Goal: Check status: Check status

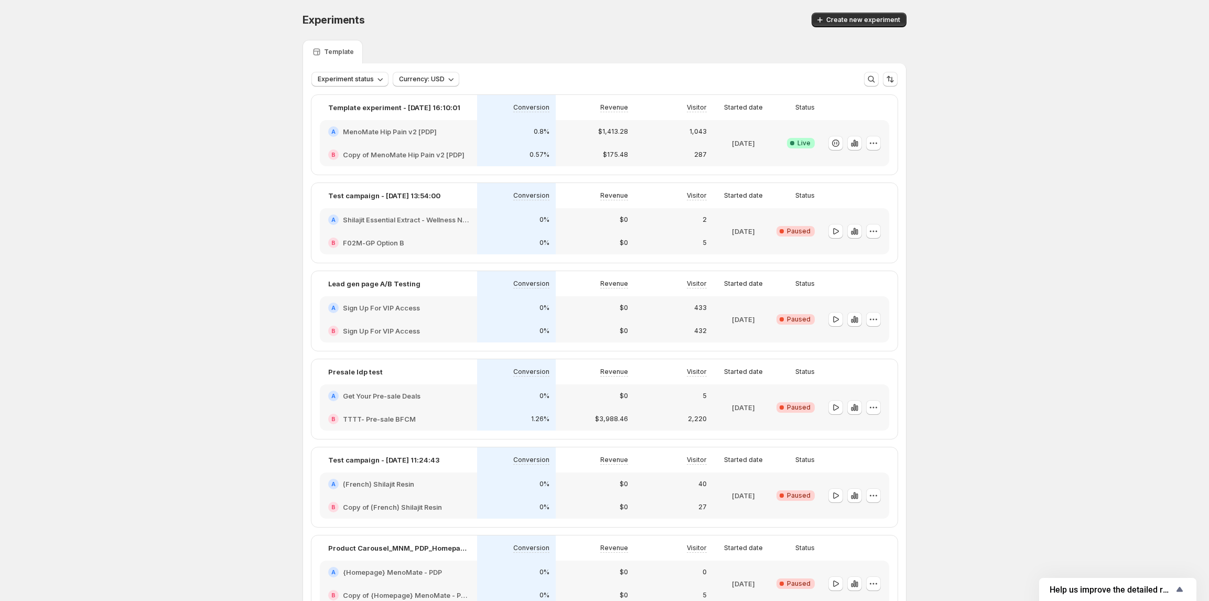
click at [422, 127] on h2 "MenoMate Hip Pain v2 [PDP]" at bounding box center [390, 131] width 94 height 10
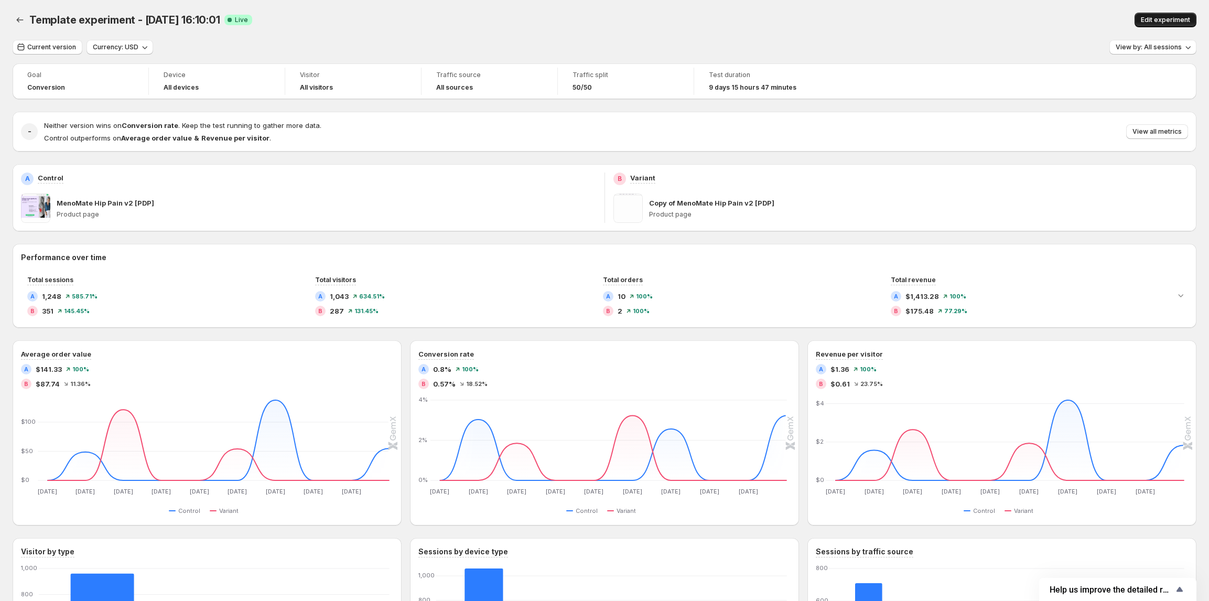
click at [1150, 21] on span "Edit experiment" at bounding box center [1164, 20] width 49 height 8
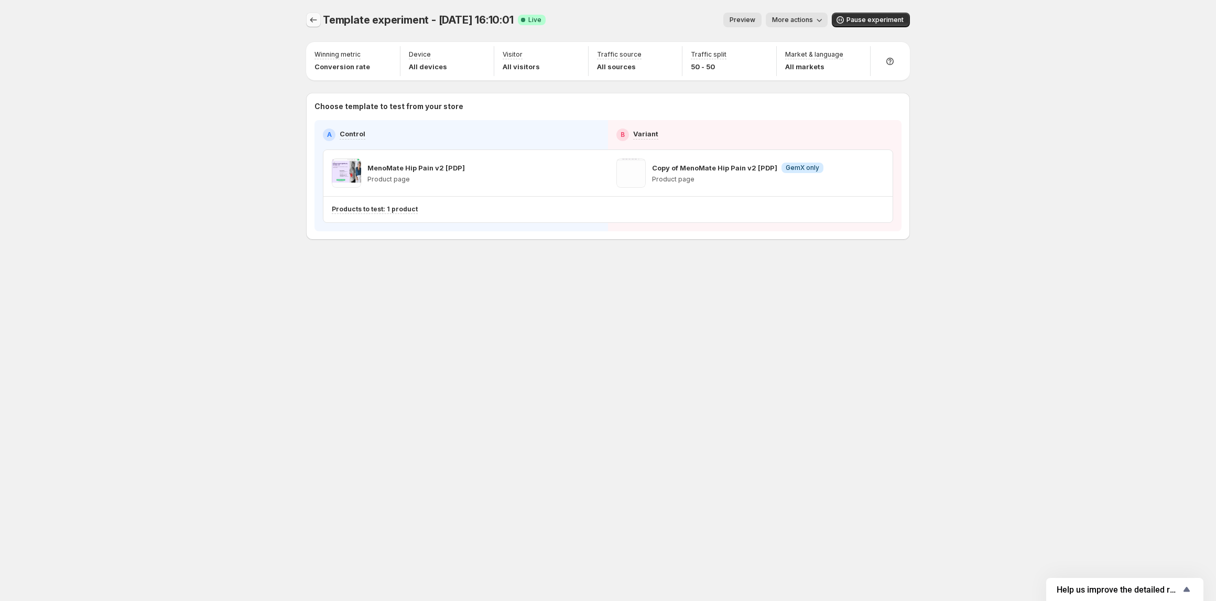
click at [309, 24] on icon "Experiments" at bounding box center [313, 20] width 10 height 10
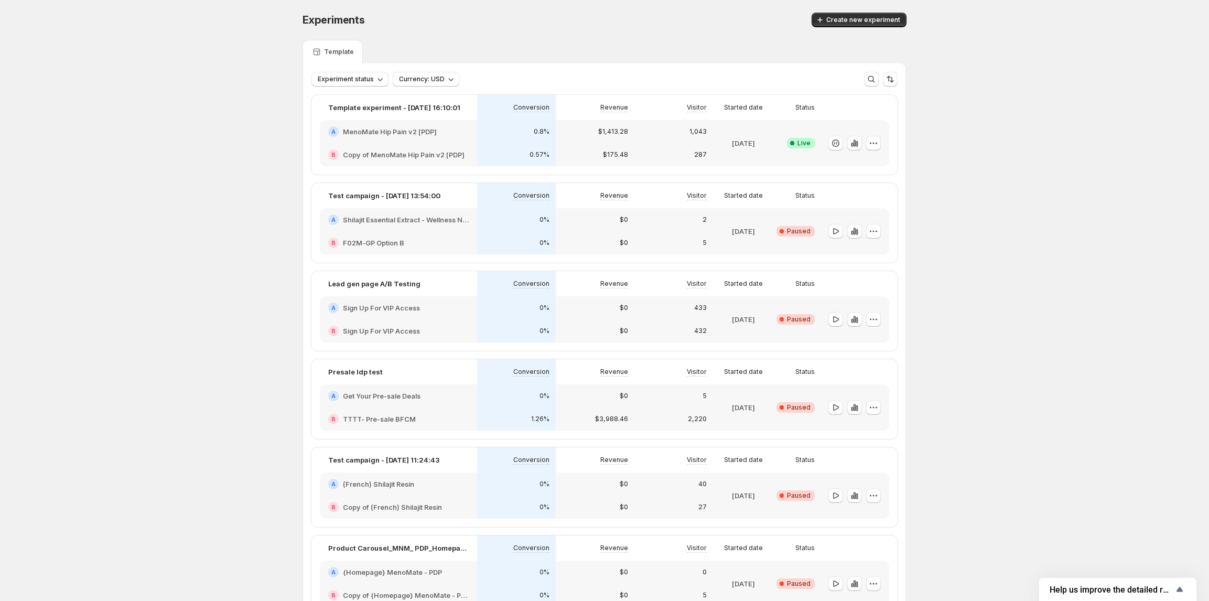
click at [627, 138] on div "$1,413.28" at bounding box center [595, 131] width 79 height 23
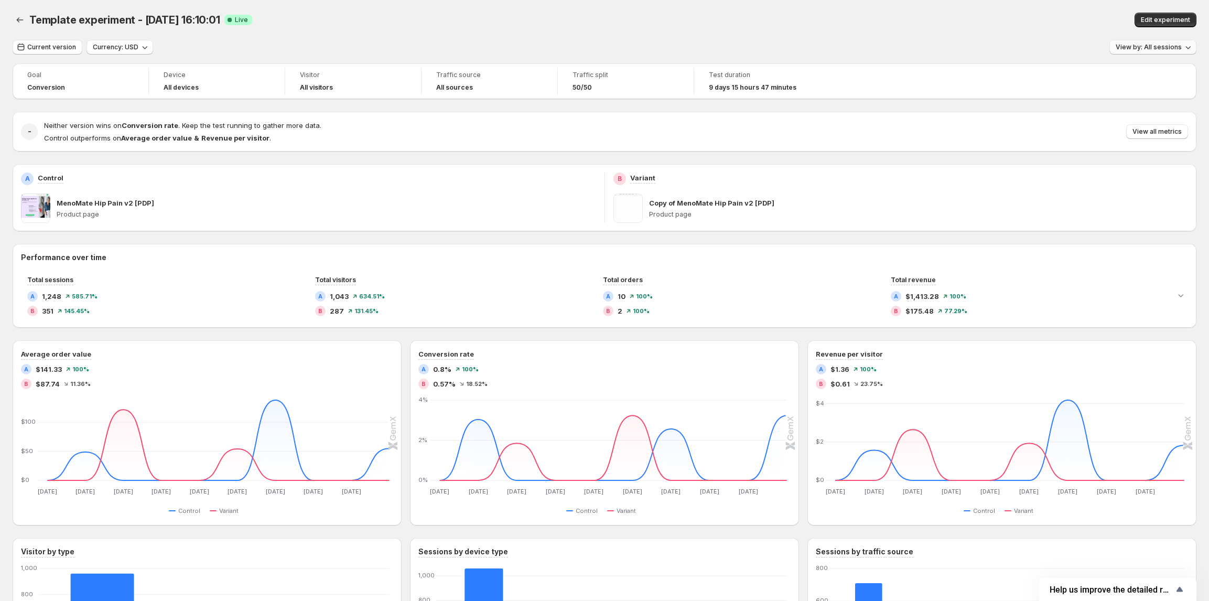
click at [1147, 49] on span "View by: All sessions" at bounding box center [1148, 47] width 66 height 8
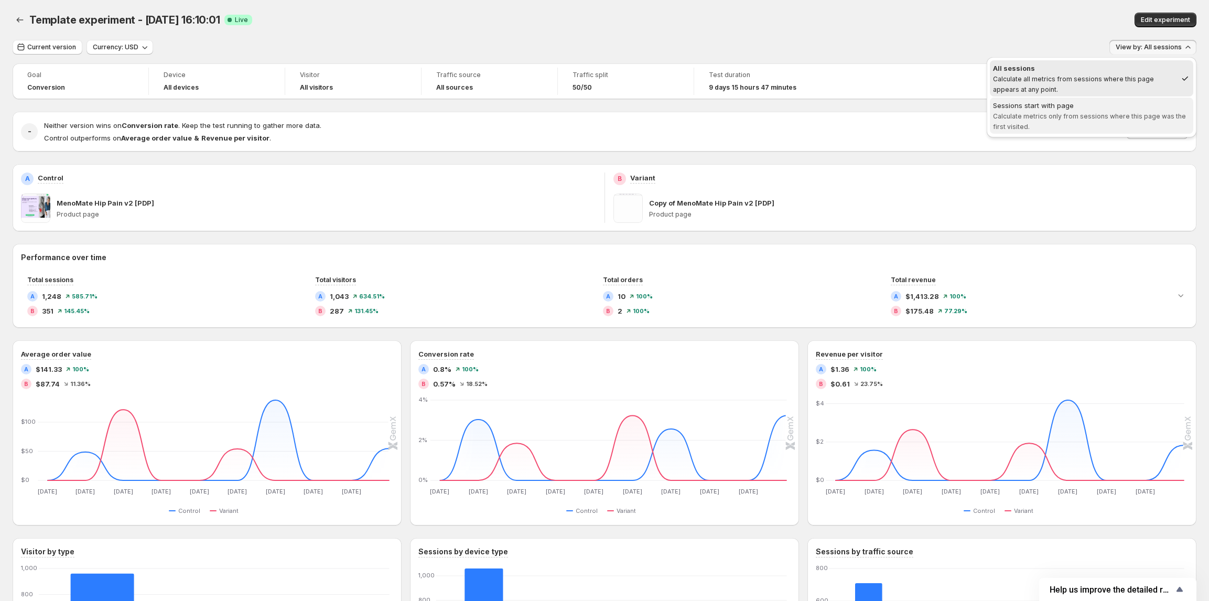
click at [1093, 110] on span "Sessions start with page Calculate metrics only from sessions where this page w…" at bounding box center [1091, 115] width 197 height 31
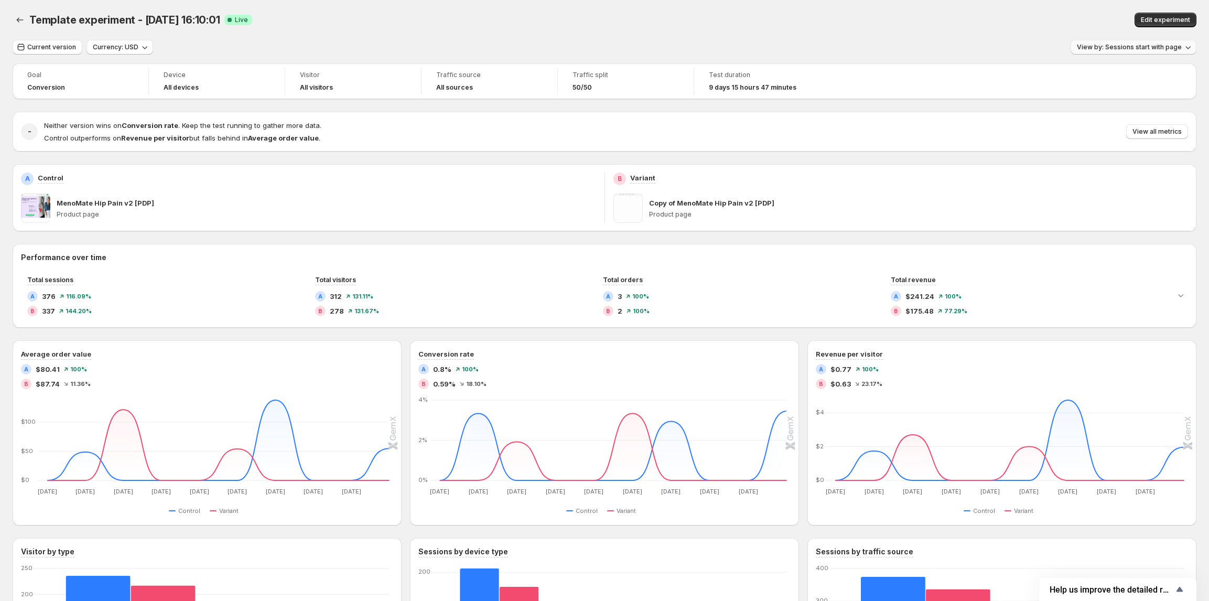
click at [1100, 48] on span "View by: Sessions start with page" at bounding box center [1128, 47] width 105 height 8
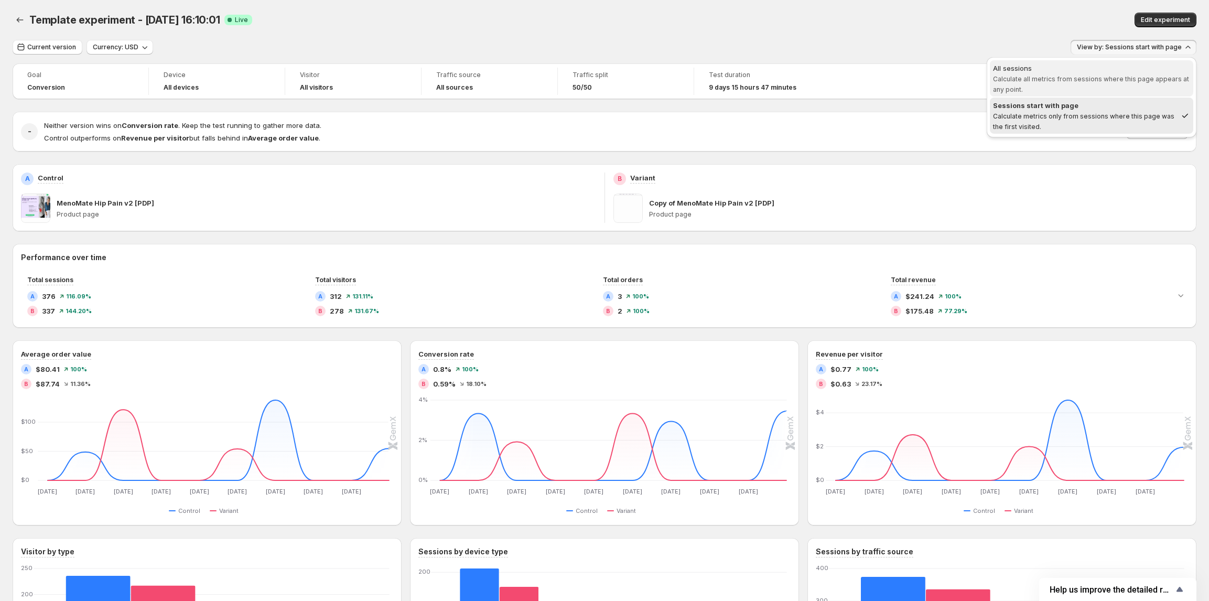
click at [1070, 71] on div "All sessions" at bounding box center [1091, 68] width 197 height 10
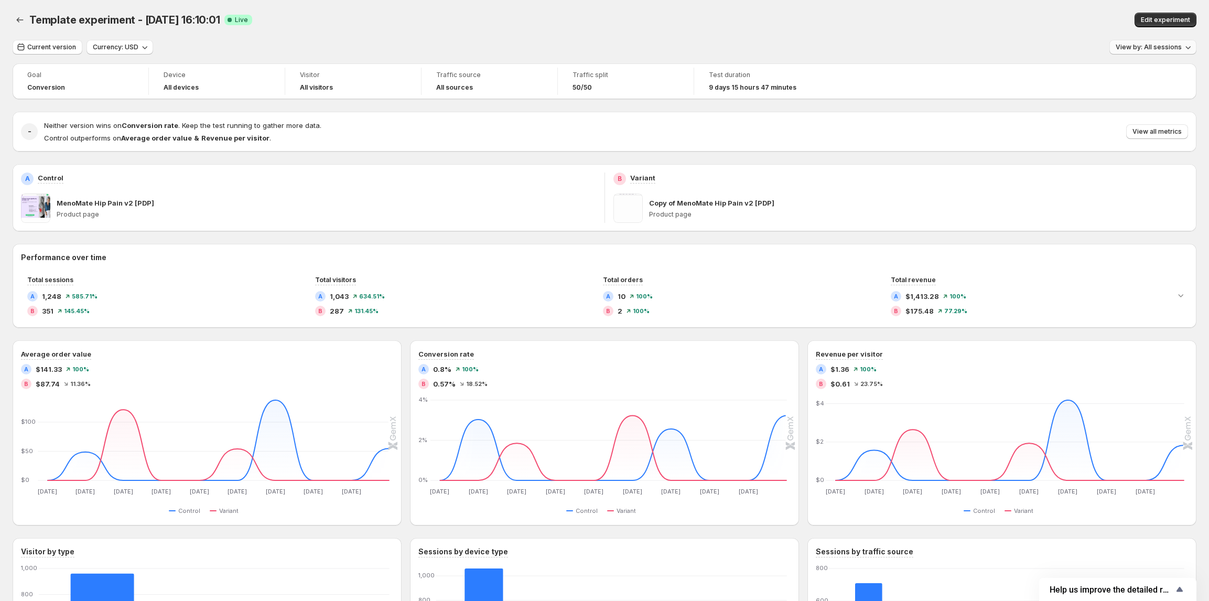
click at [1147, 42] on button "View by: All sessions" at bounding box center [1152, 47] width 87 height 15
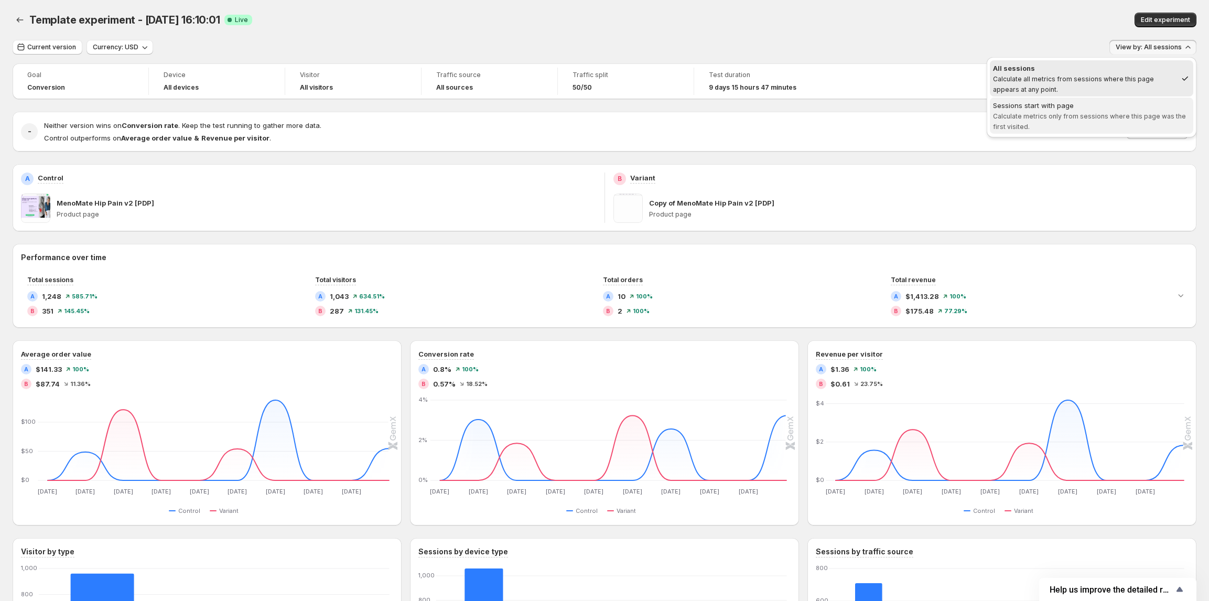
click at [1093, 108] on div "Sessions start with page" at bounding box center [1091, 105] width 197 height 10
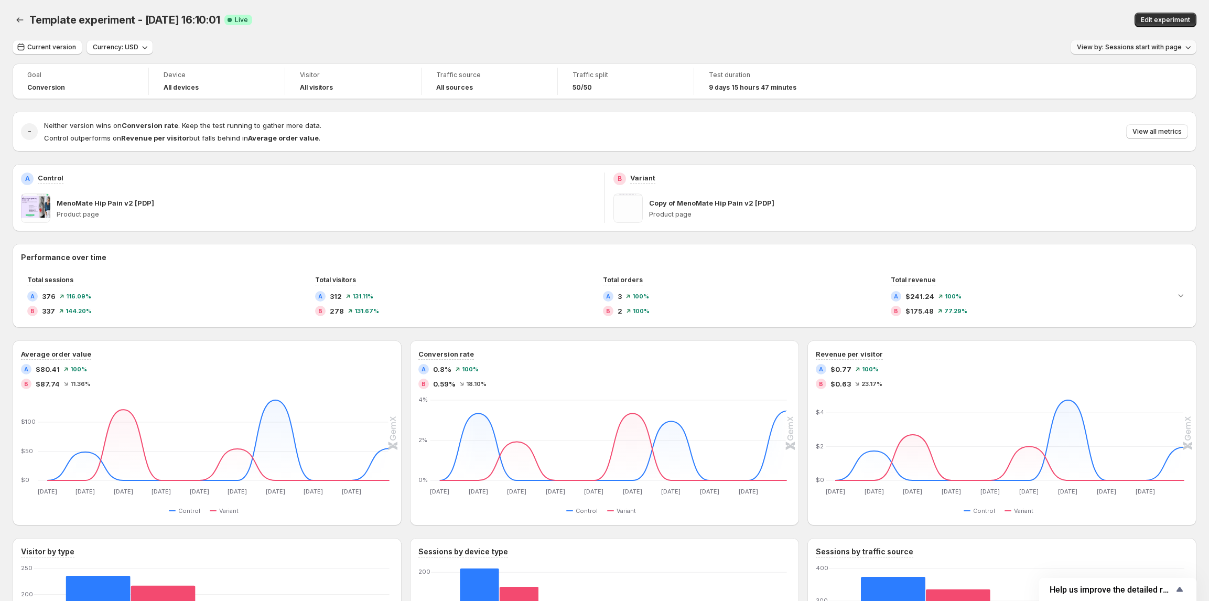
click at [1129, 48] on span "View by: Sessions start with page" at bounding box center [1128, 47] width 105 height 8
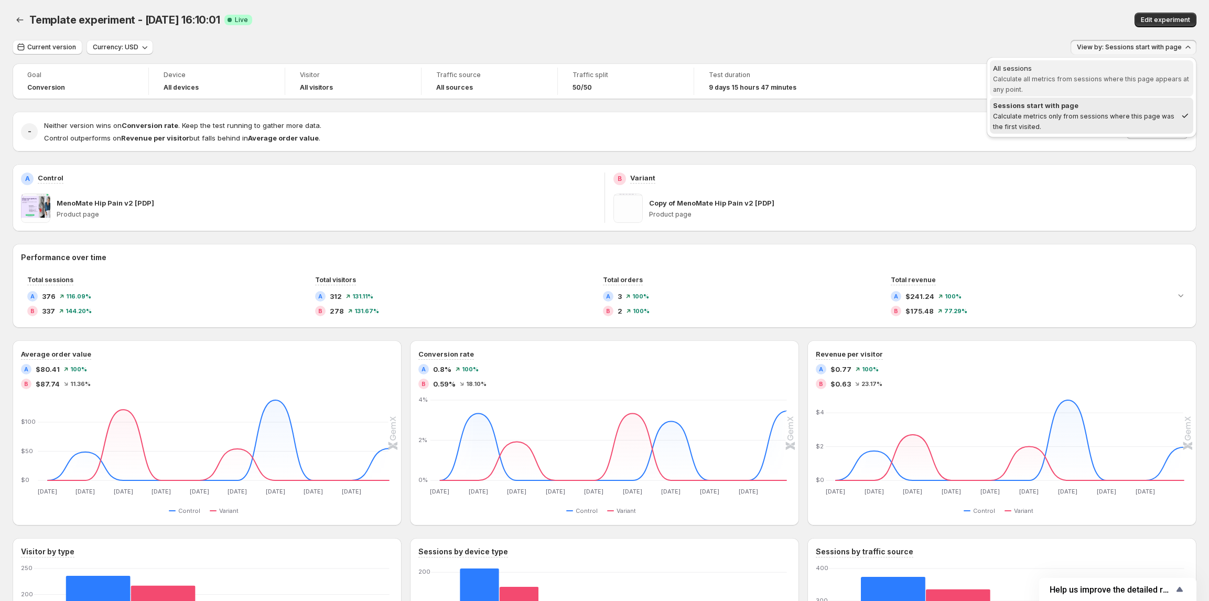
click at [1092, 82] on span "Calculate all metrics from sessions where this page appears at any point." at bounding box center [1091, 84] width 196 height 18
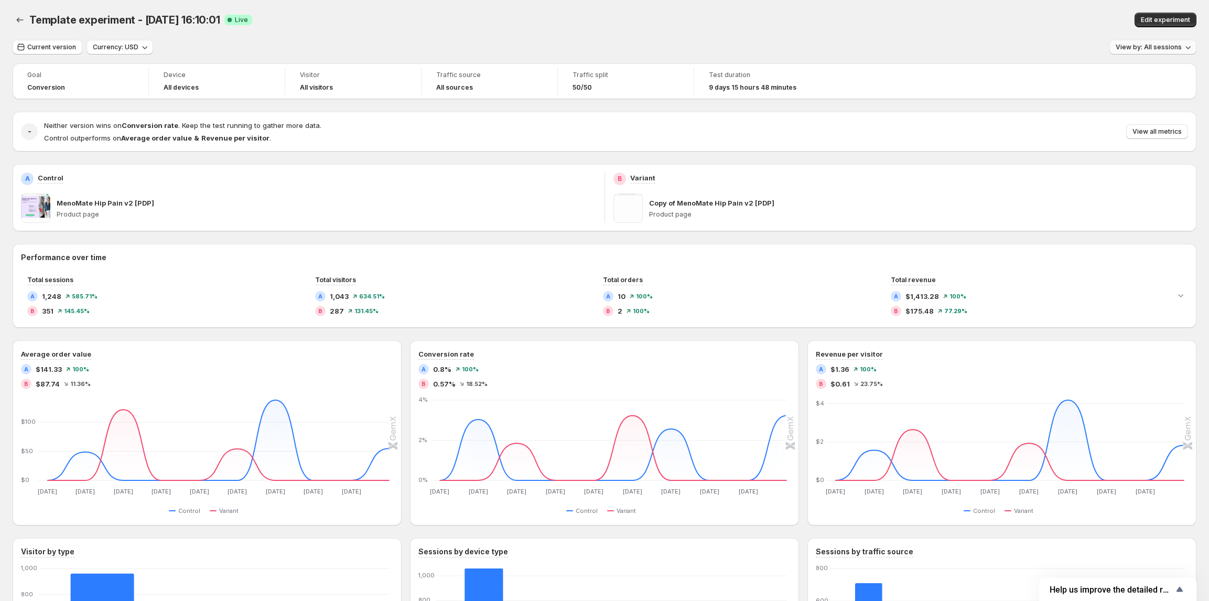
click at [1145, 50] on span "View by: All sessions" at bounding box center [1148, 47] width 66 height 8
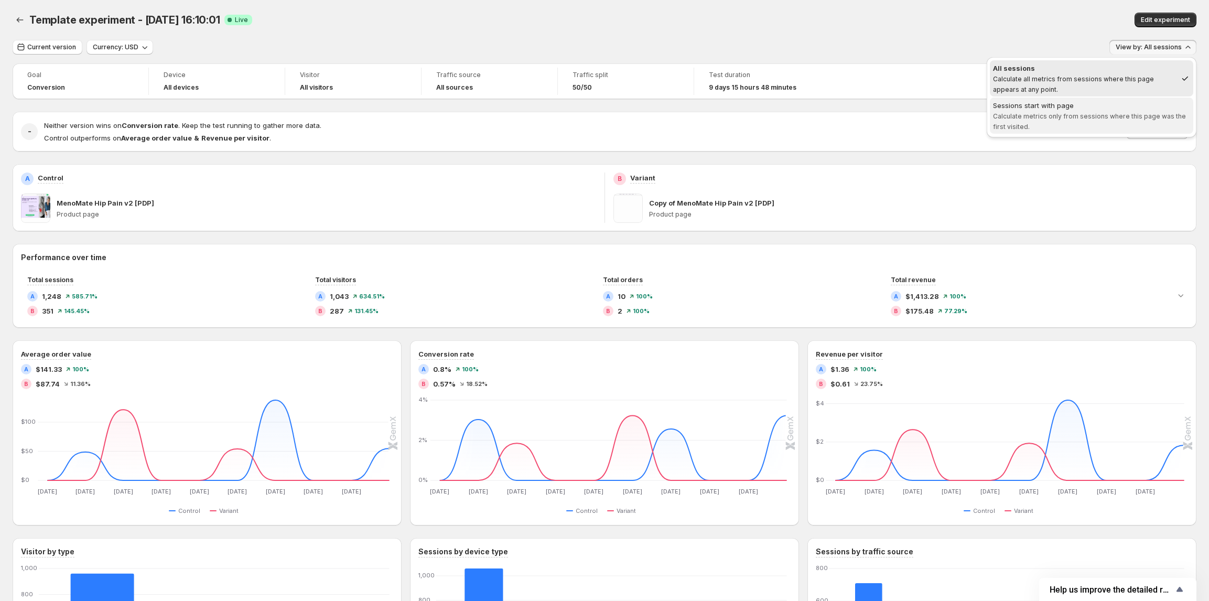
click at [1085, 109] on div "Sessions start with page" at bounding box center [1091, 105] width 197 height 10
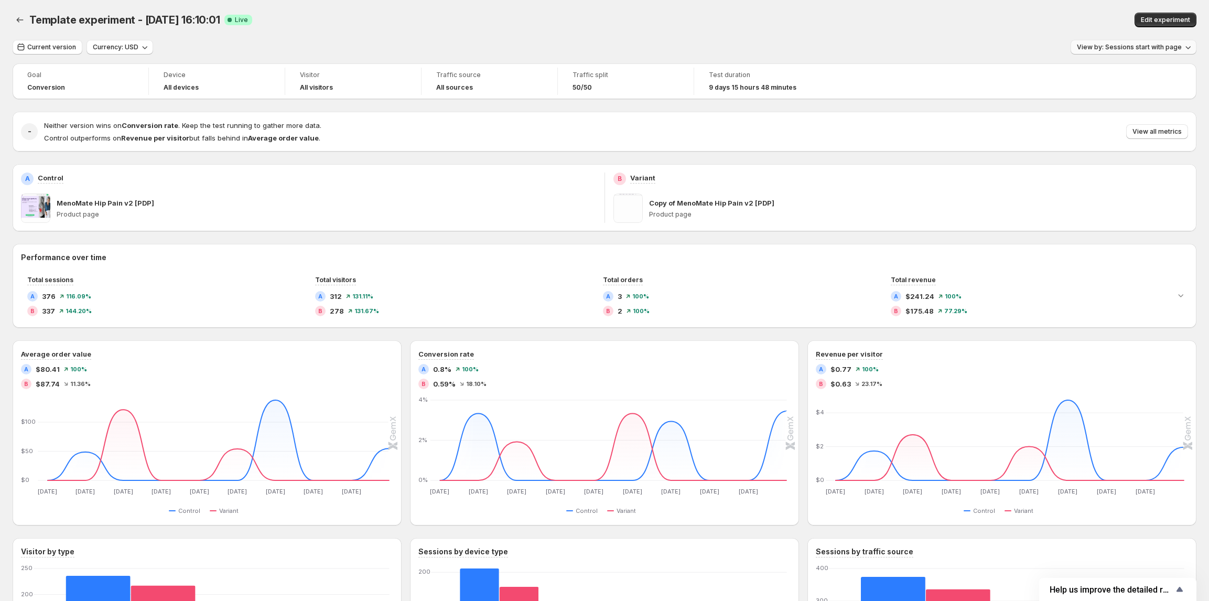
click at [1112, 43] on span "View by: Sessions start with page" at bounding box center [1128, 47] width 105 height 8
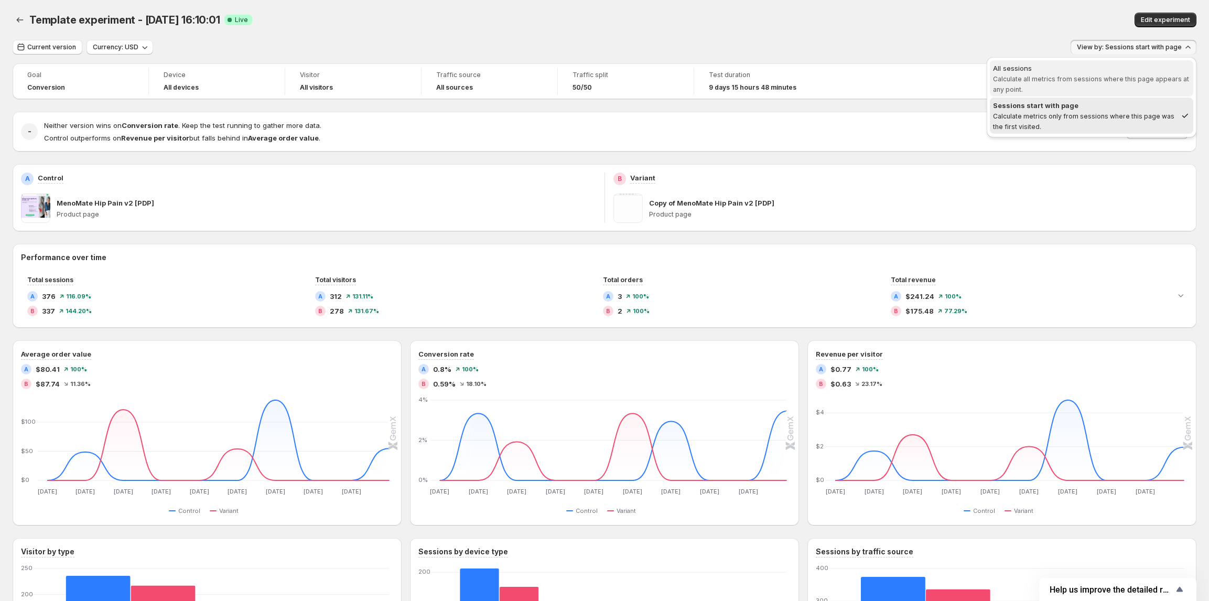
drag, startPoint x: 1114, startPoint y: 69, endPoint x: 571, endPoint y: 29, distance: 544.4
click at [1114, 70] on div "All sessions" at bounding box center [1091, 68] width 197 height 10
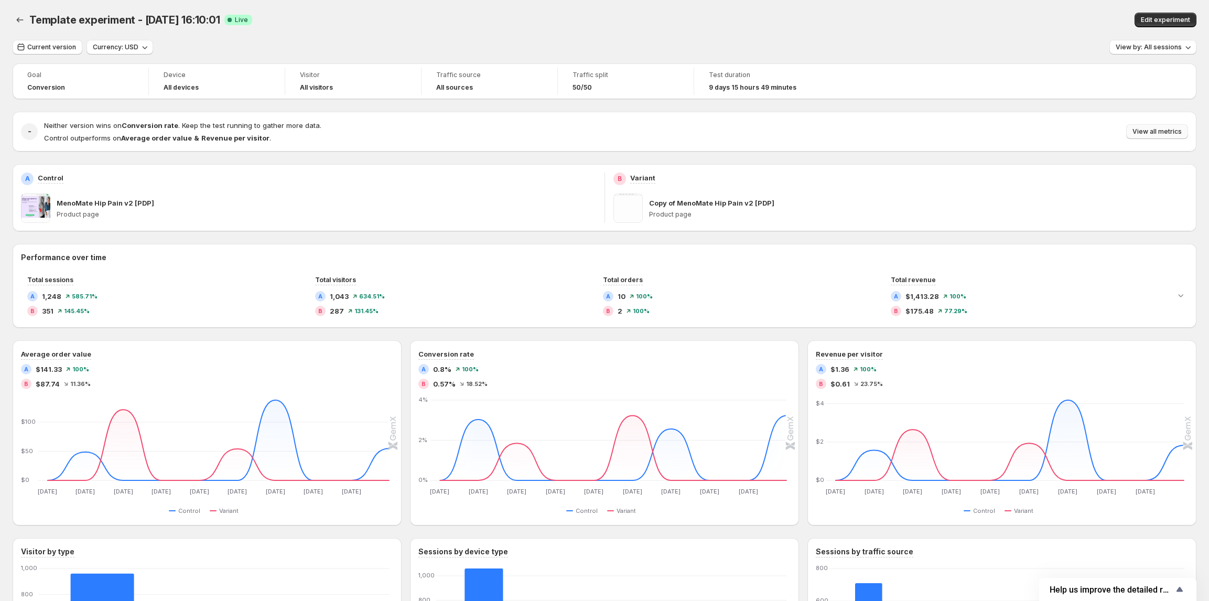
click at [1156, 136] on button "View all metrics" at bounding box center [1157, 131] width 62 height 15
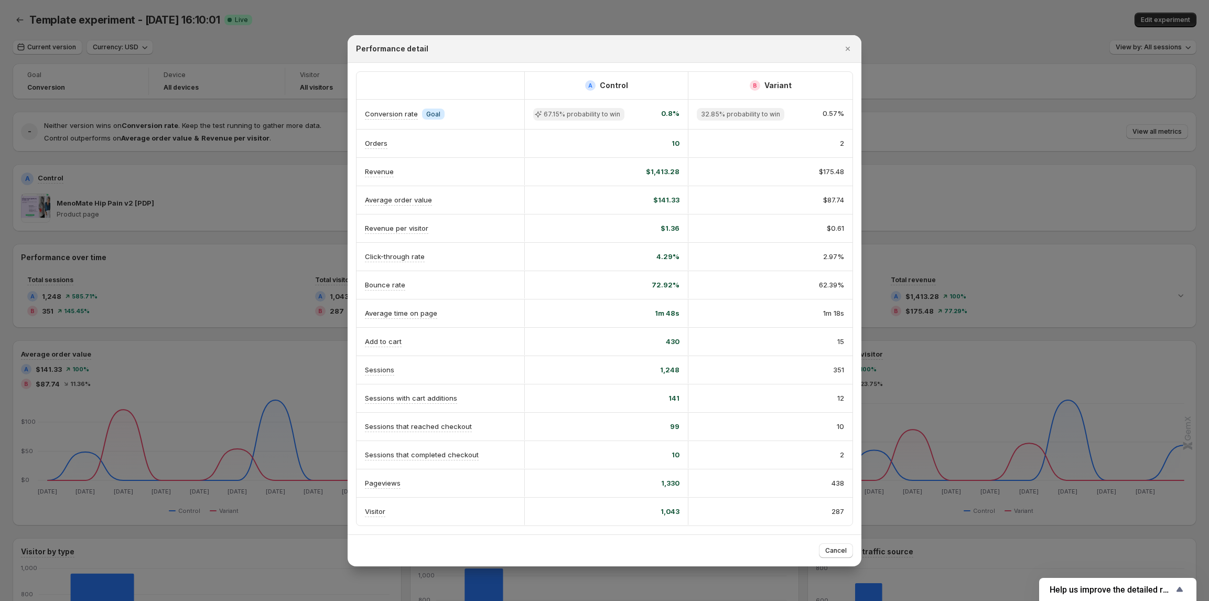
click at [1167, 137] on div at bounding box center [604, 300] width 1209 height 601
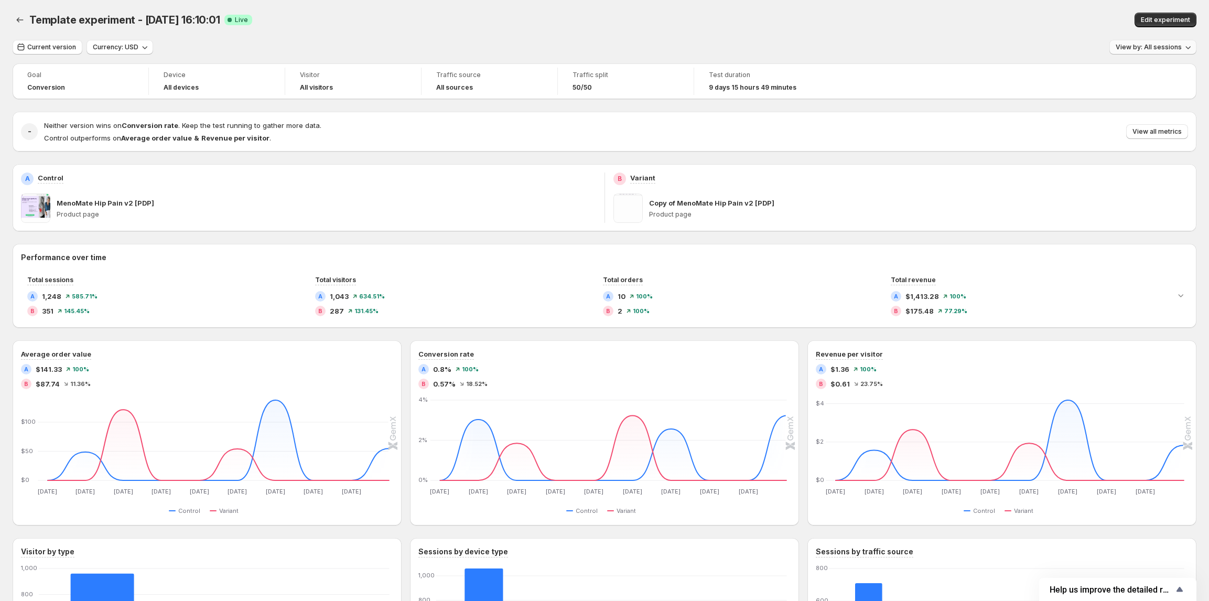
click at [1149, 46] on span "View by: All sessions" at bounding box center [1148, 47] width 66 height 8
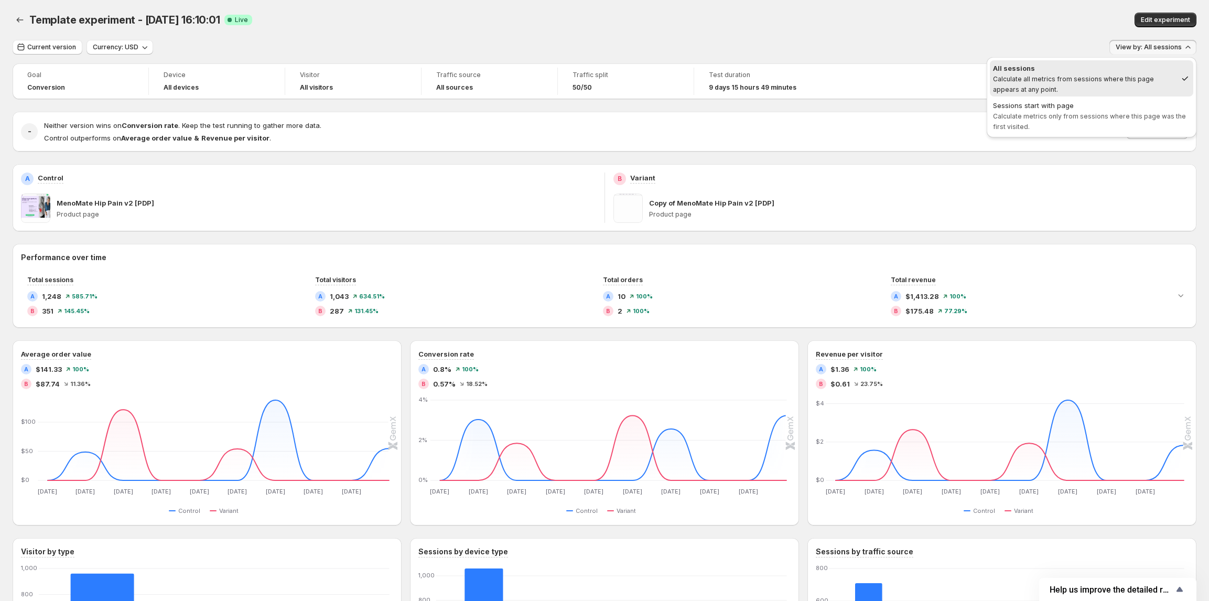
click at [1034, 103] on div "Sessions start with page" at bounding box center [1091, 105] width 197 height 10
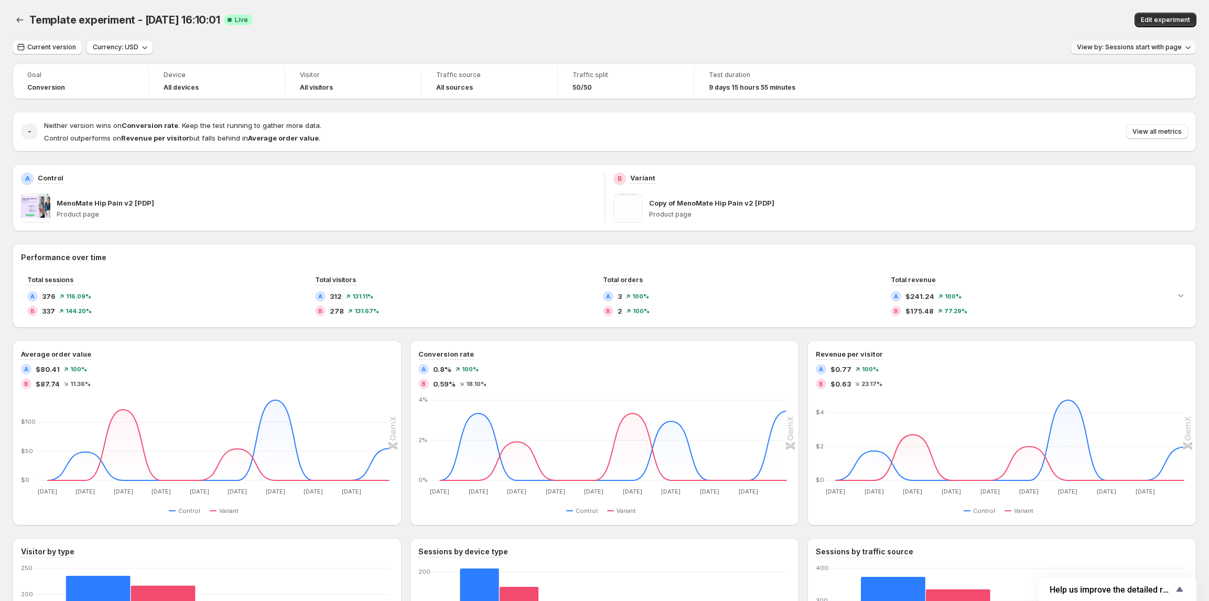
click at [1104, 47] on span "View by: Sessions start with page" at bounding box center [1128, 47] width 105 height 8
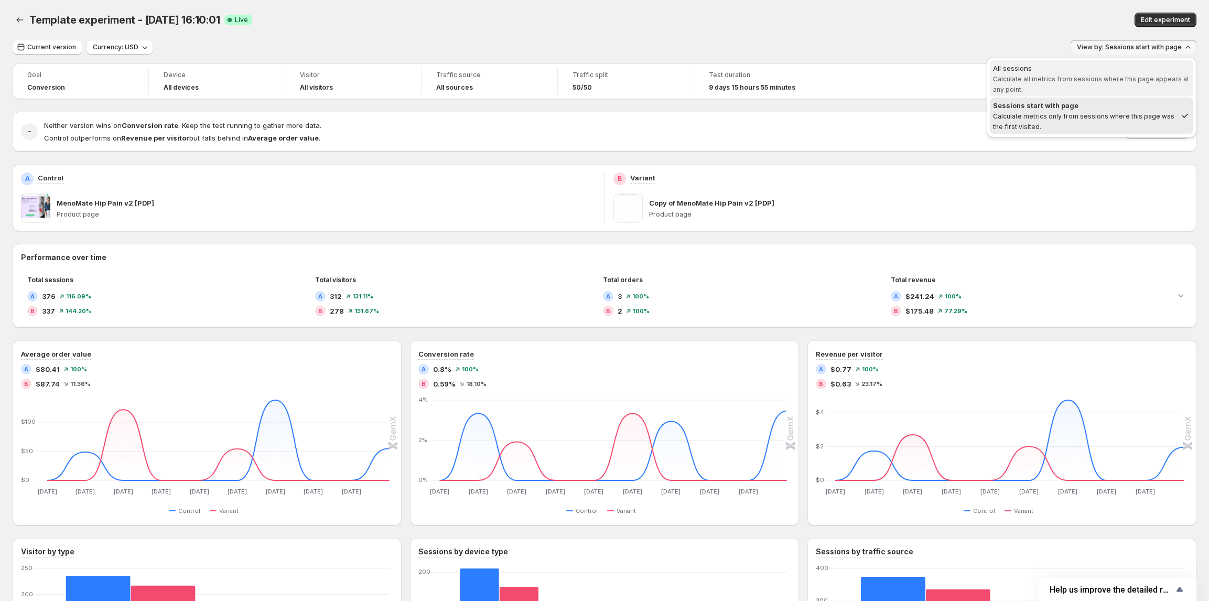
click at [1078, 85] on span "All sessions Calculate all metrics from sessions where this page appears at any…" at bounding box center [1091, 78] width 197 height 31
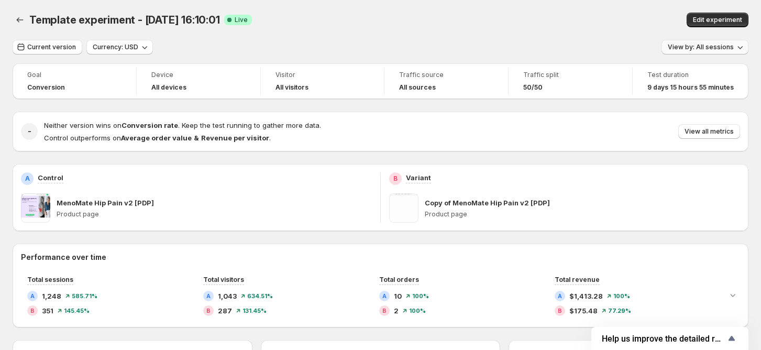
click at [709, 47] on span "View by: All sessions" at bounding box center [701, 47] width 66 height 8
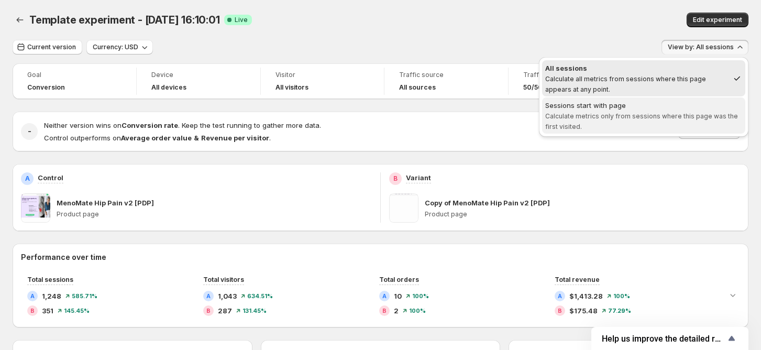
click at [641, 124] on span "Sessions start with page Calculate metrics only from sessions where this page w…" at bounding box center [644, 115] width 197 height 31
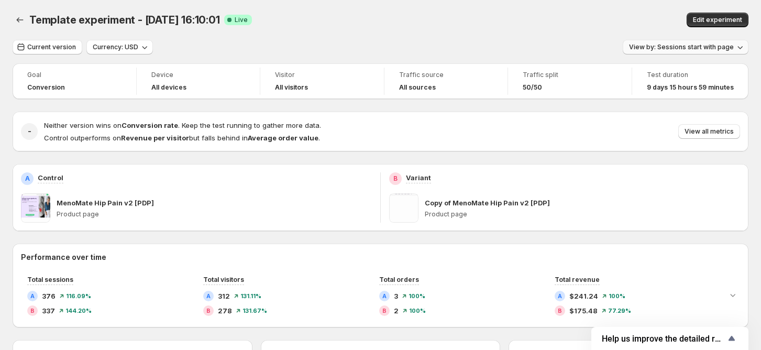
click at [687, 42] on button "View by: Sessions start with page" at bounding box center [686, 47] width 126 height 15
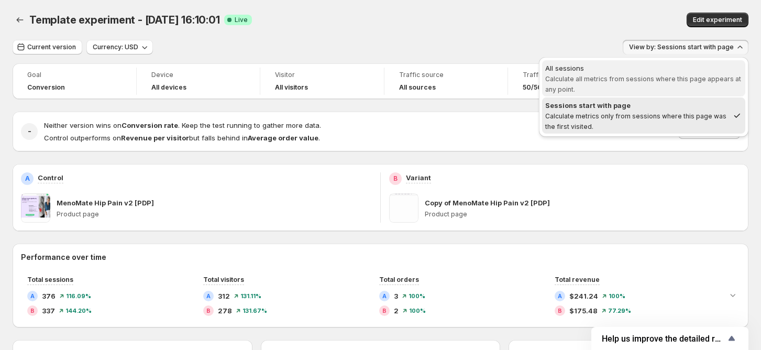
click at [633, 72] on div "All sessions" at bounding box center [644, 68] width 197 height 10
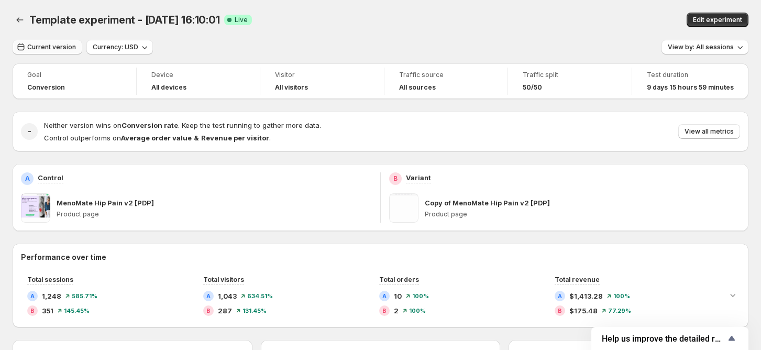
click at [39, 42] on button "Current version" at bounding box center [48, 47] width 70 height 15
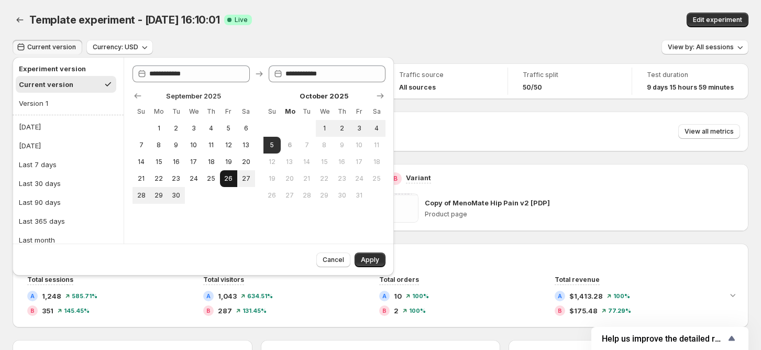
click at [227, 179] on span "26" at bounding box center [228, 179] width 9 height 8
click at [276, 145] on span "5" at bounding box center [272, 145] width 9 height 8
type input "**********"
click at [376, 264] on button "Apply" at bounding box center [370, 260] width 31 height 15
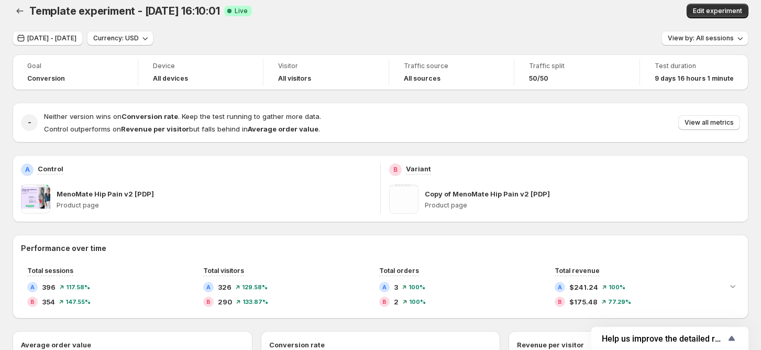
scroll to position [21, 0]
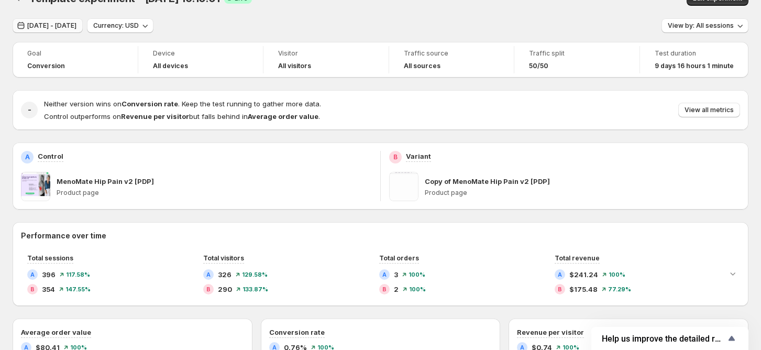
click at [61, 21] on span "Sep 26, 2025 - Oct 05, 2025" at bounding box center [51, 25] width 49 height 8
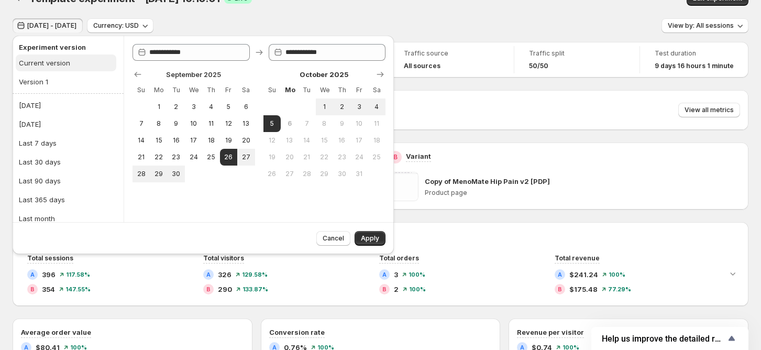
click at [39, 67] on div "Current version" at bounding box center [44, 63] width 51 height 10
click at [373, 238] on span "Apply" at bounding box center [370, 238] width 18 height 8
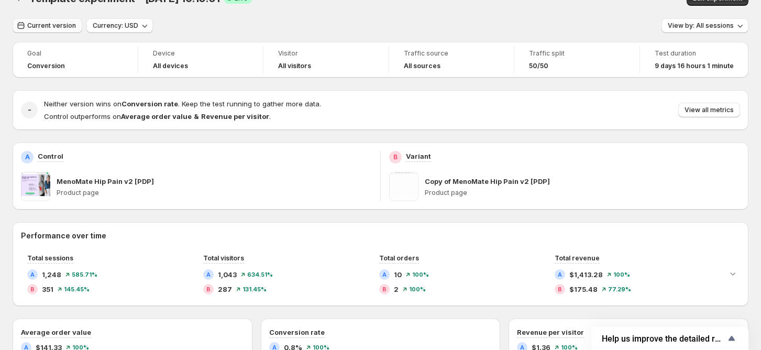
click at [34, 23] on span "Current version" at bounding box center [51, 25] width 49 height 8
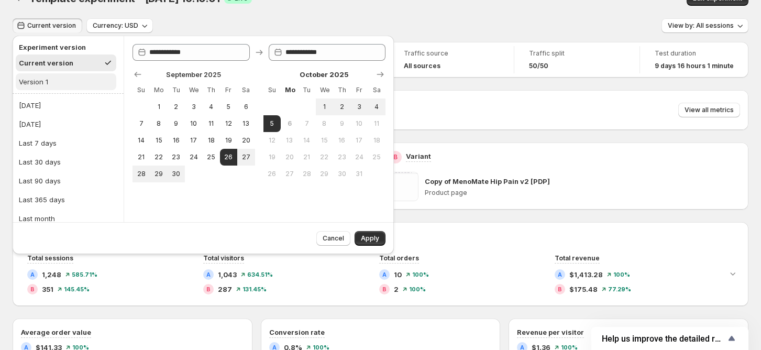
click at [40, 82] on div "Version 1" at bounding box center [33, 82] width 29 height 10
type input "**********"
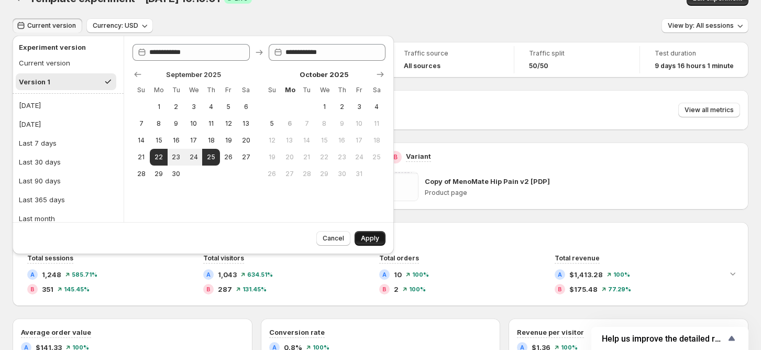
click at [377, 238] on span "Apply" at bounding box center [370, 238] width 18 height 8
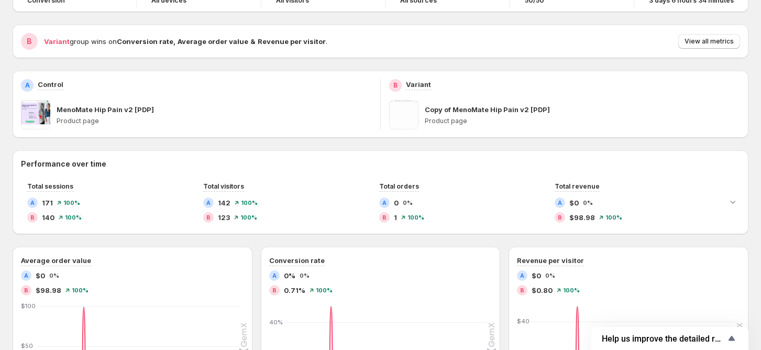
scroll to position [0, 0]
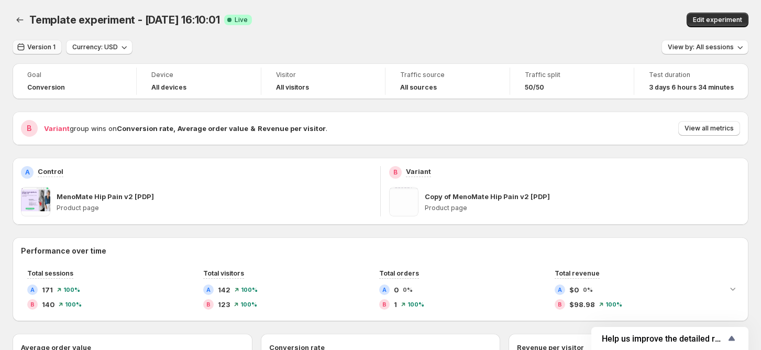
click at [34, 52] on button "Version 1" at bounding box center [37, 47] width 49 height 15
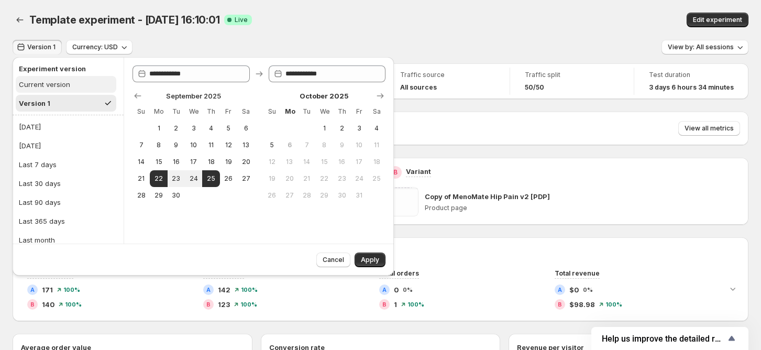
click at [47, 85] on div "Current version" at bounding box center [44, 84] width 51 height 10
type input "**********"
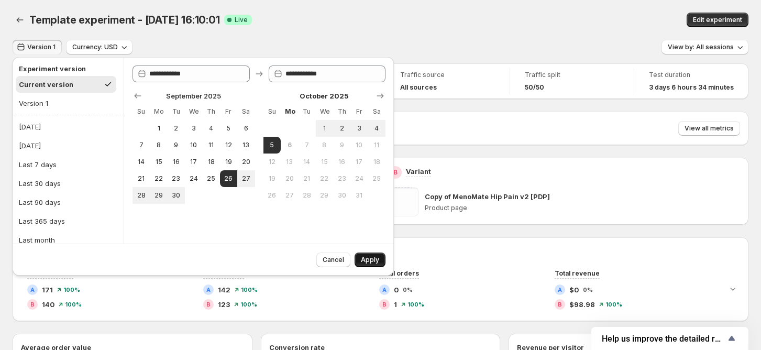
click at [369, 259] on span "Apply" at bounding box center [370, 260] width 18 height 8
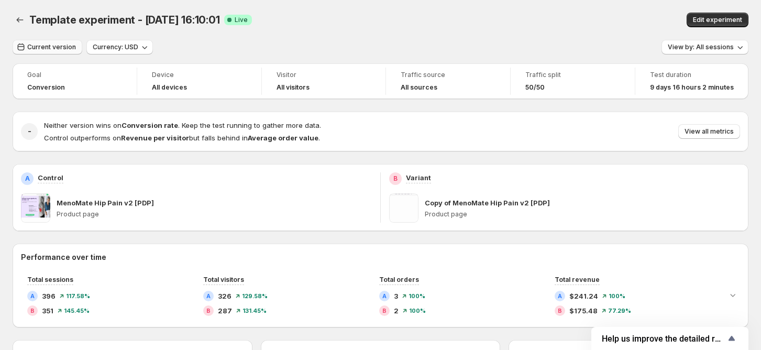
click at [48, 41] on button "Current version" at bounding box center [48, 47] width 70 height 15
click at [276, 41] on div "Current version Currency: USD View by: All sessions" at bounding box center [381, 47] width 736 height 15
click at [696, 48] on span "View by: All sessions" at bounding box center [701, 47] width 66 height 8
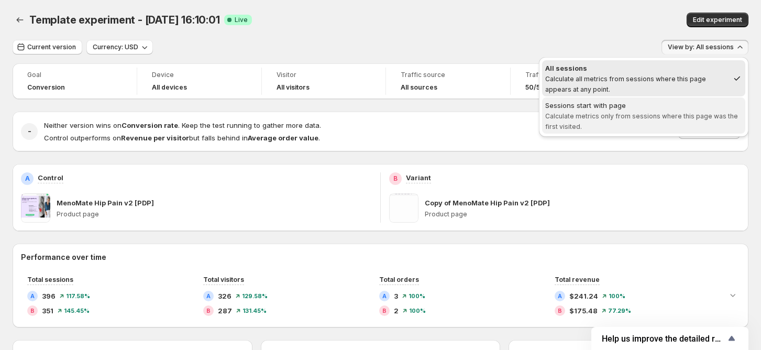
click at [639, 127] on span "Sessions start with page Calculate metrics only from sessions where this page w…" at bounding box center [644, 115] width 197 height 31
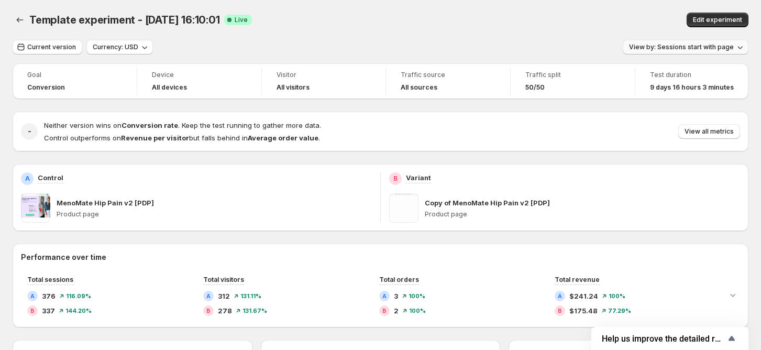
click at [719, 48] on span "View by: Sessions start with page" at bounding box center [681, 47] width 105 height 8
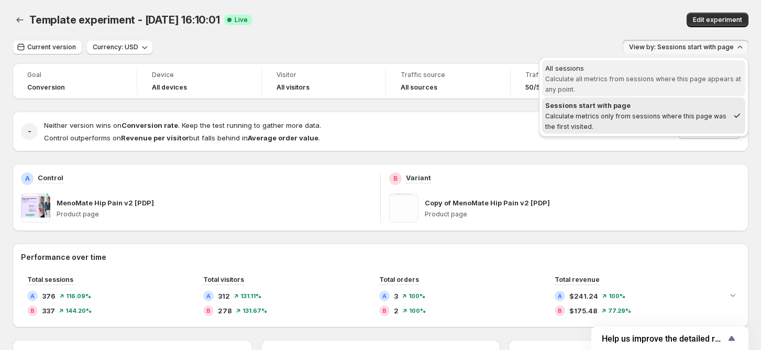
click at [662, 70] on div "All sessions" at bounding box center [644, 68] width 197 height 10
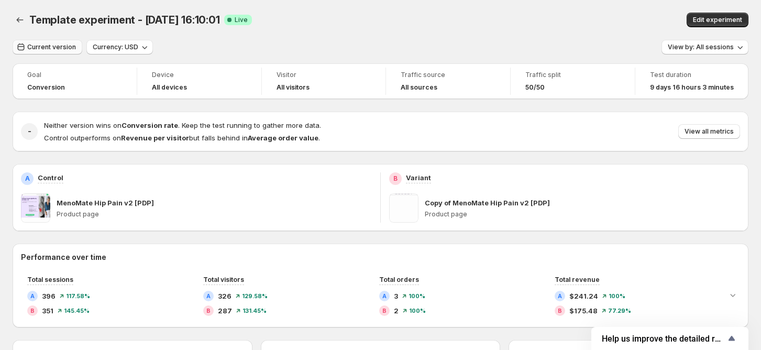
click at [34, 43] on span "Current version" at bounding box center [51, 47] width 49 height 8
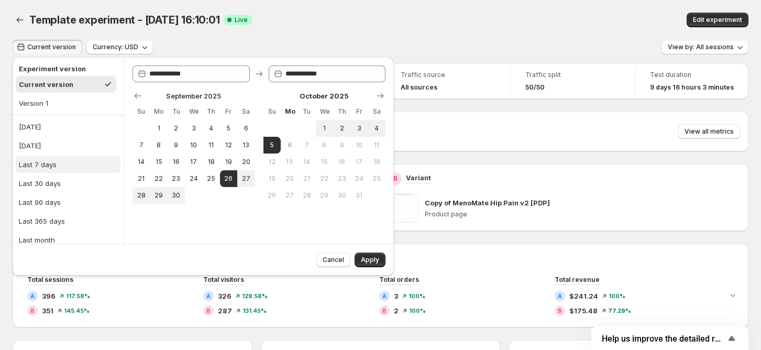
click at [60, 169] on button "Last 7 days" at bounding box center [68, 164] width 105 height 17
type input "**********"
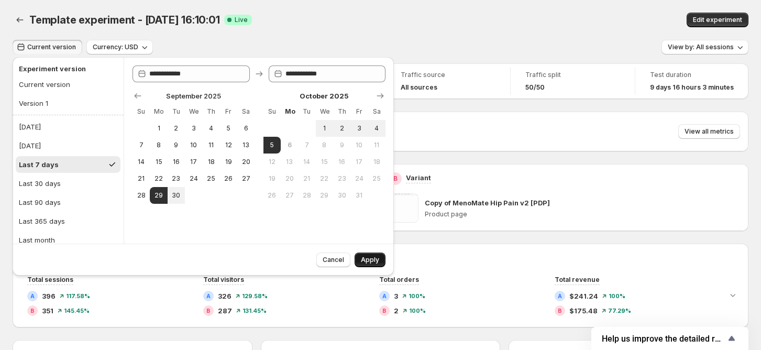
click at [369, 262] on span "Apply" at bounding box center [370, 260] width 18 height 8
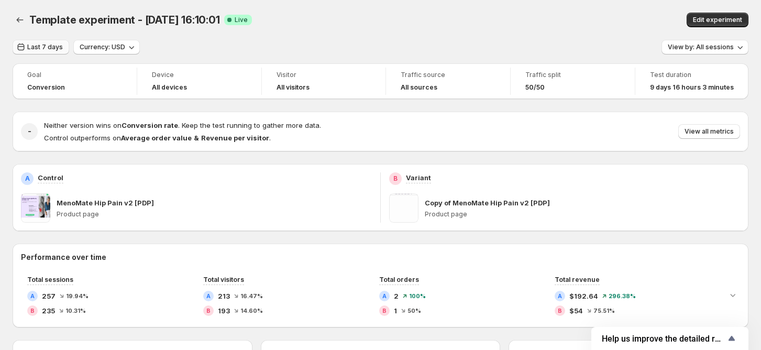
click at [50, 40] on button "Last 7 days" at bounding box center [41, 47] width 57 height 15
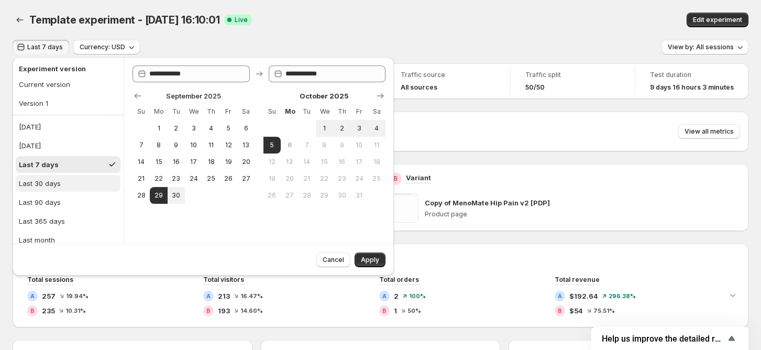
click at [69, 181] on button "Last 30 days" at bounding box center [68, 183] width 105 height 17
type input "**********"
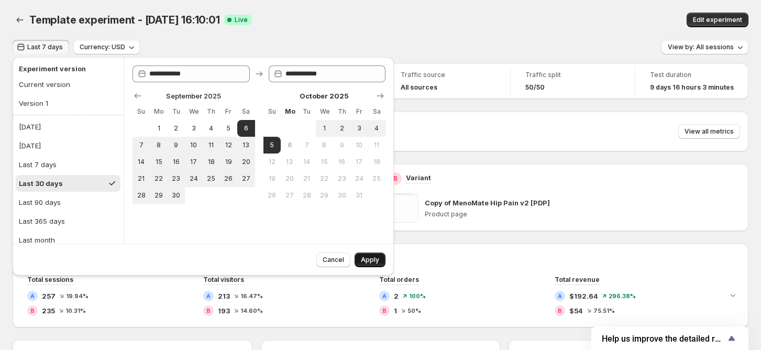
click at [379, 256] on button "Apply" at bounding box center [370, 260] width 31 height 15
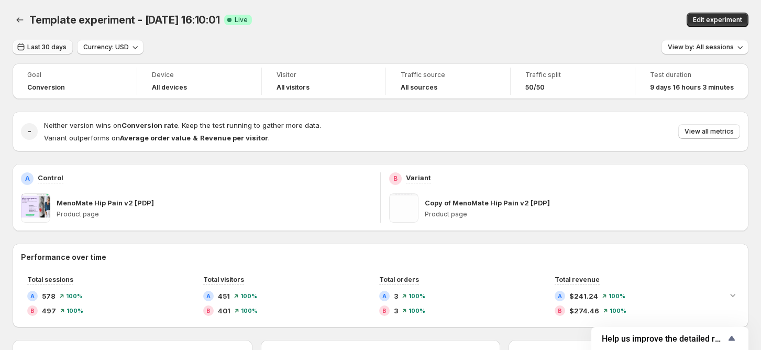
click at [36, 42] on button "Last 30 days" at bounding box center [43, 47] width 60 height 15
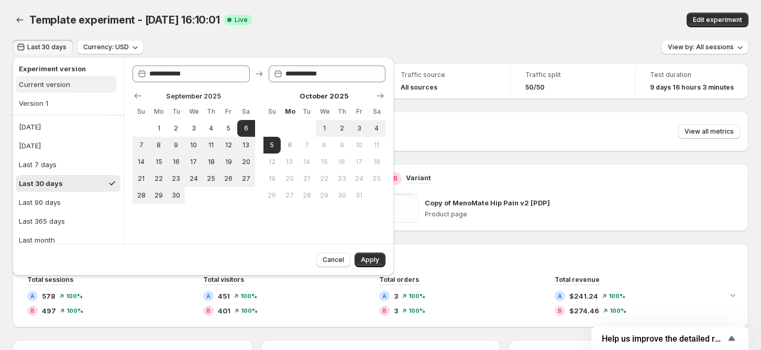
click at [53, 89] on div "Current version" at bounding box center [44, 84] width 51 height 10
type input "**********"
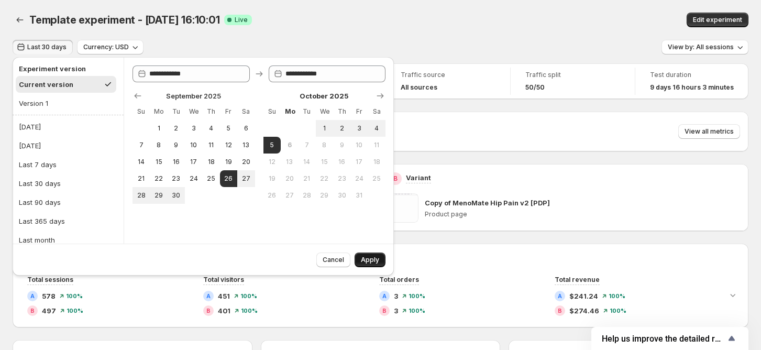
click at [370, 261] on span "Apply" at bounding box center [370, 260] width 18 height 8
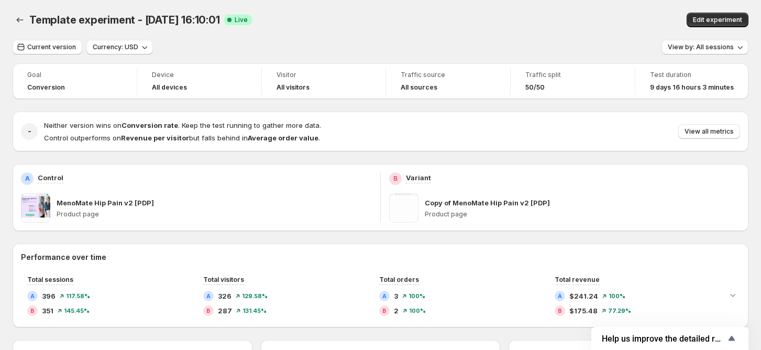
click at [59, 34] on div "Template experiment - Sep 22, 16:10:01. This page is ready Template experiment …" at bounding box center [381, 20] width 736 height 40
click at [56, 49] on span "Current version" at bounding box center [51, 47] width 49 height 8
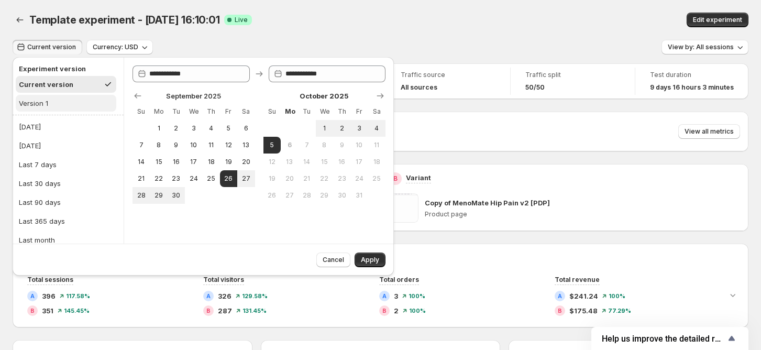
click at [67, 99] on button "Version 1" at bounding box center [66, 103] width 101 height 17
type input "**********"
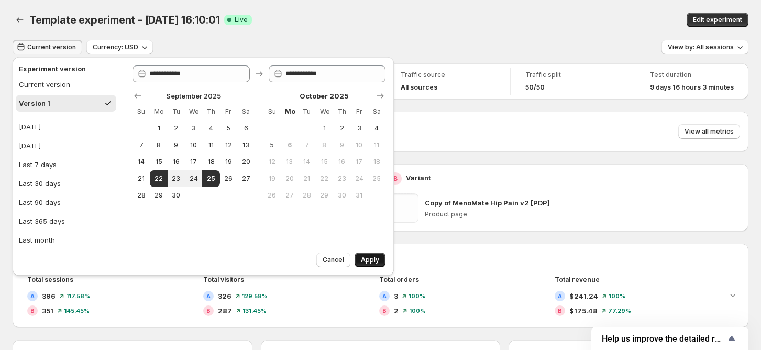
click at [374, 259] on span "Apply" at bounding box center [370, 260] width 18 height 8
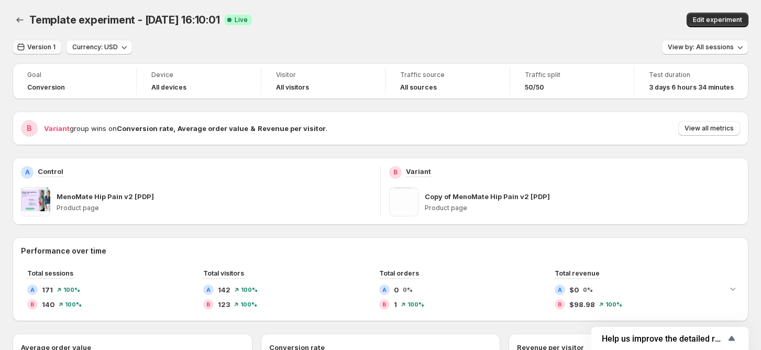
click at [29, 47] on span "Version 1" at bounding box center [41, 47] width 28 height 8
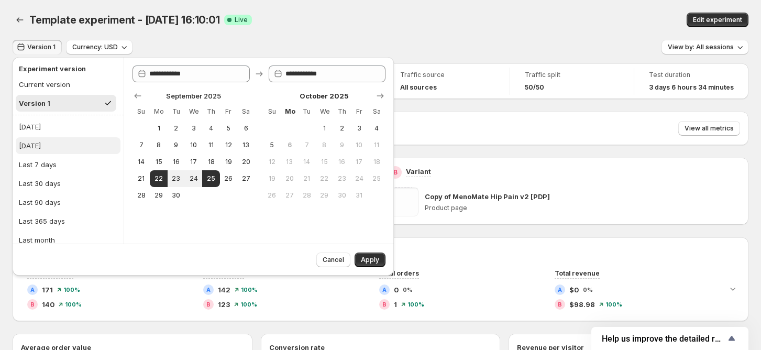
click at [41, 149] on div "[DATE]" at bounding box center [30, 145] width 22 height 10
type input "**********"
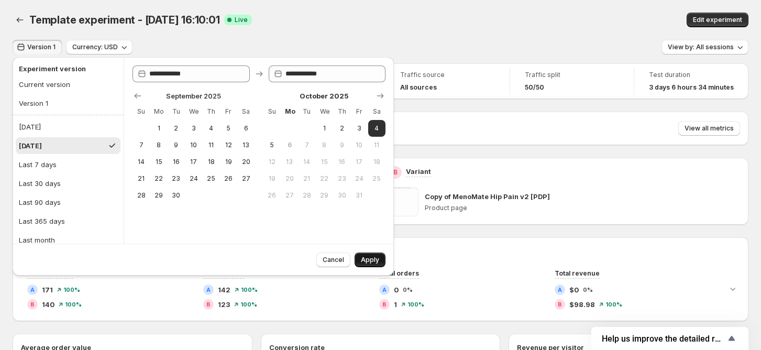
click at [379, 260] on button "Apply" at bounding box center [370, 260] width 31 height 15
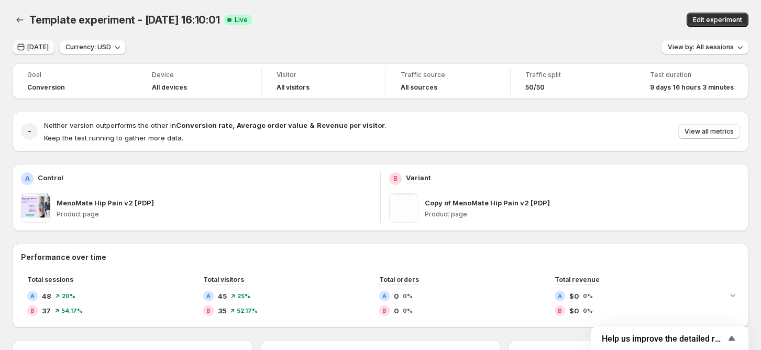
click at [46, 52] on button "[DATE]" at bounding box center [34, 47] width 42 height 15
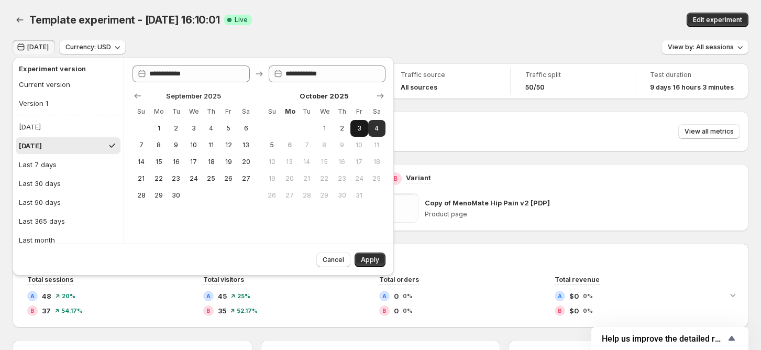
click at [357, 129] on span "3" at bounding box center [359, 128] width 9 height 8
type input "**********"
click at [357, 129] on span "3" at bounding box center [359, 128] width 9 height 8
click at [367, 254] on button "Apply" at bounding box center [370, 260] width 31 height 15
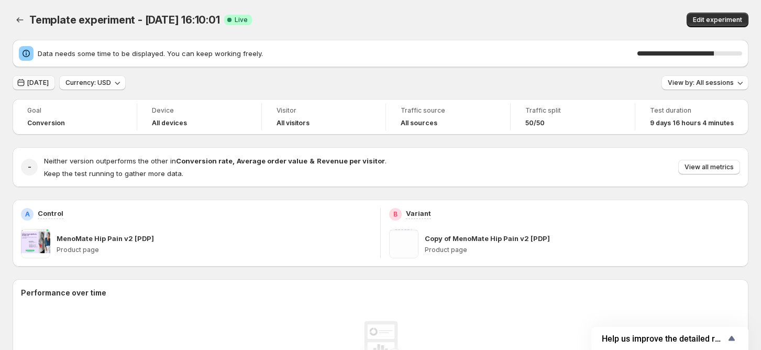
click at [48, 75] on button "Oct 03, 2025" at bounding box center [34, 82] width 42 height 15
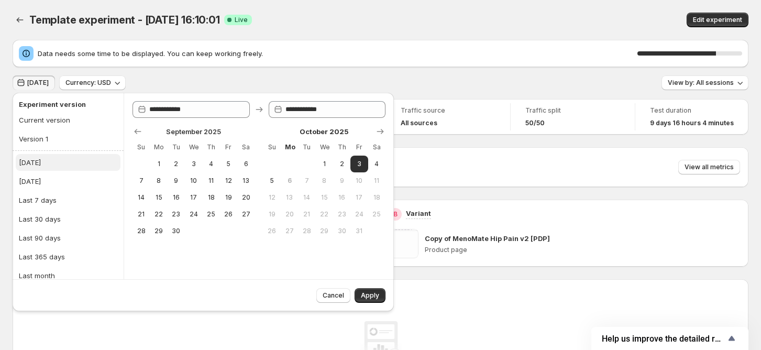
click at [27, 164] on div "[DATE]" at bounding box center [30, 162] width 22 height 10
type input "**********"
click at [368, 291] on button "Apply" at bounding box center [370, 295] width 31 height 15
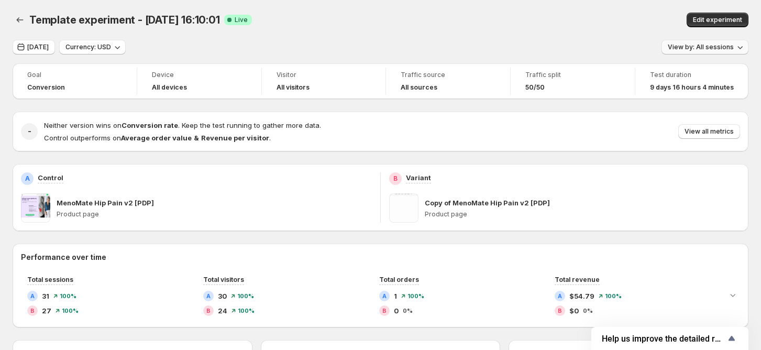
drag, startPoint x: 700, startPoint y: 44, endPoint x: 691, endPoint y: 48, distance: 10.3
click at [700, 44] on span "View by: All sessions" at bounding box center [701, 47] width 66 height 8
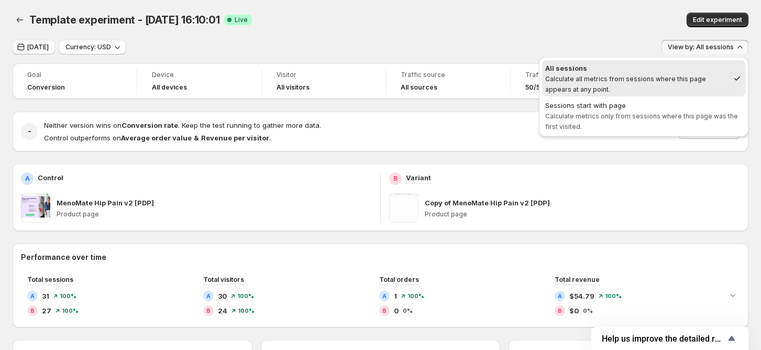
click at [41, 48] on span "[DATE]" at bounding box center [37, 47] width 21 height 8
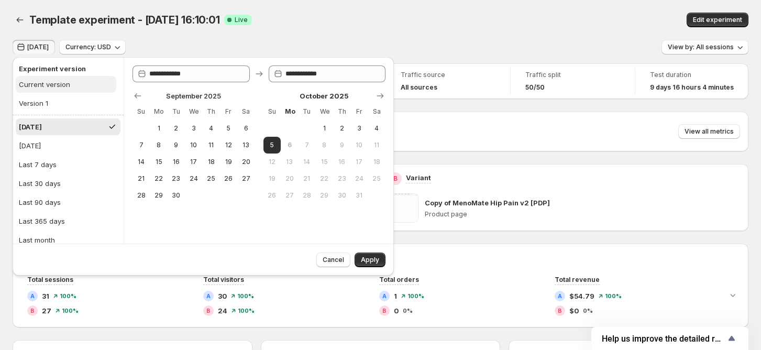
click at [38, 85] on div "Current version" at bounding box center [44, 84] width 51 height 10
type input "**********"
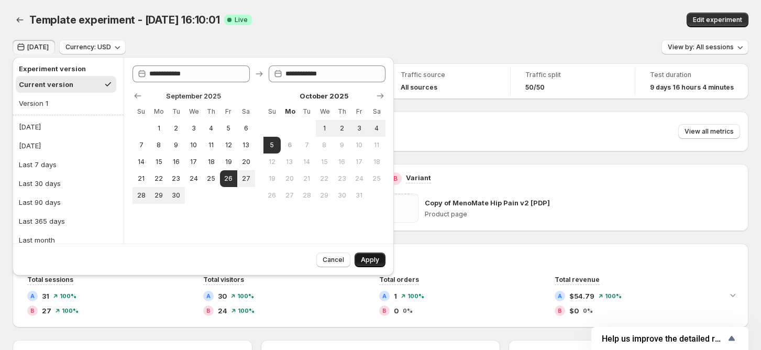
click at [373, 258] on span "Apply" at bounding box center [370, 260] width 18 height 8
